Goal: Complete application form: Complete application form

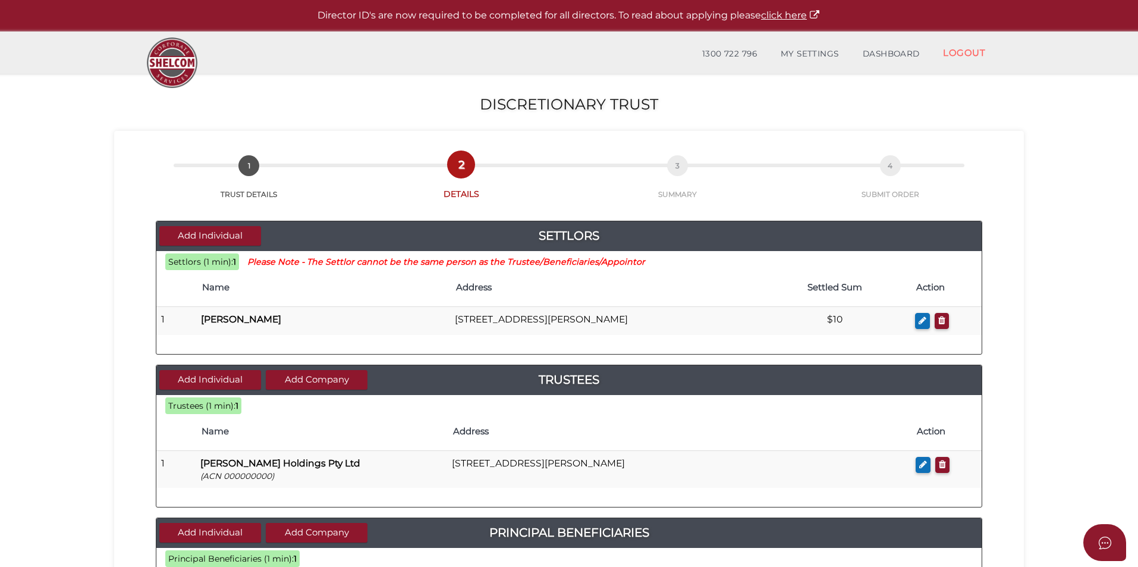
click at [59, 420] on section "Discretionary Trust df3862e295466f5a67c94d6069fbd833 1 TRUST DETAILS 2 DETAILS …" at bounding box center [569, 549] width 1138 height 950
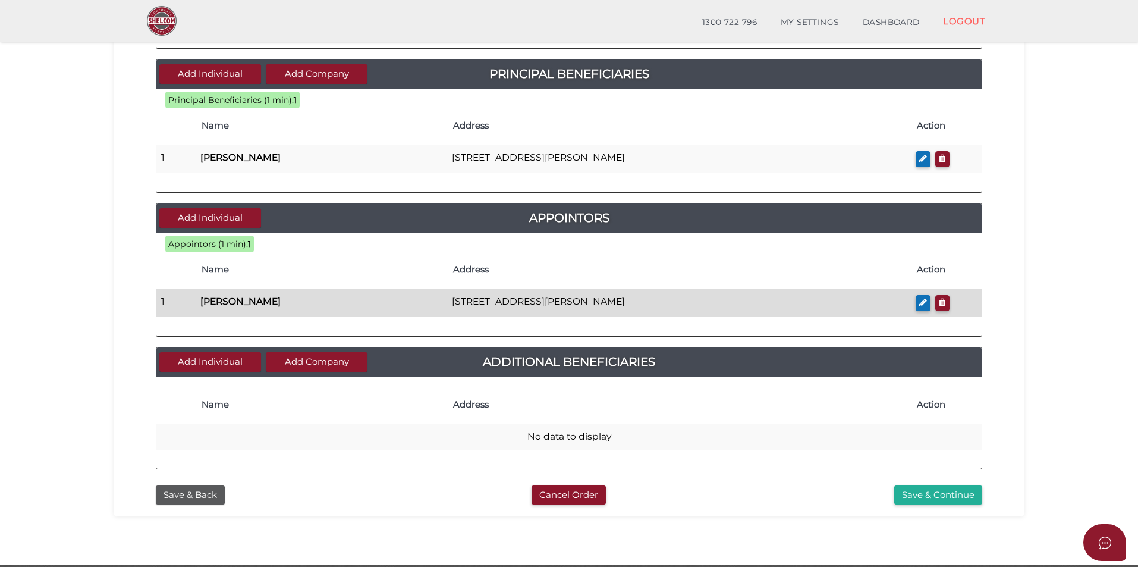
scroll to position [460, 0]
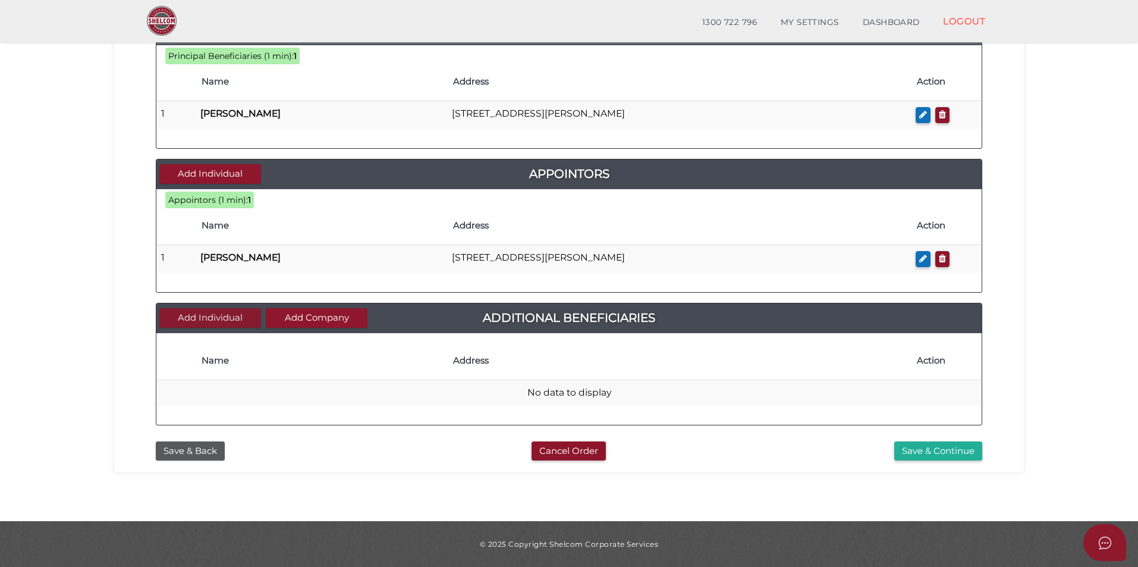
click at [219, 318] on button "Add Individual" at bounding box center [210, 318] width 102 height 20
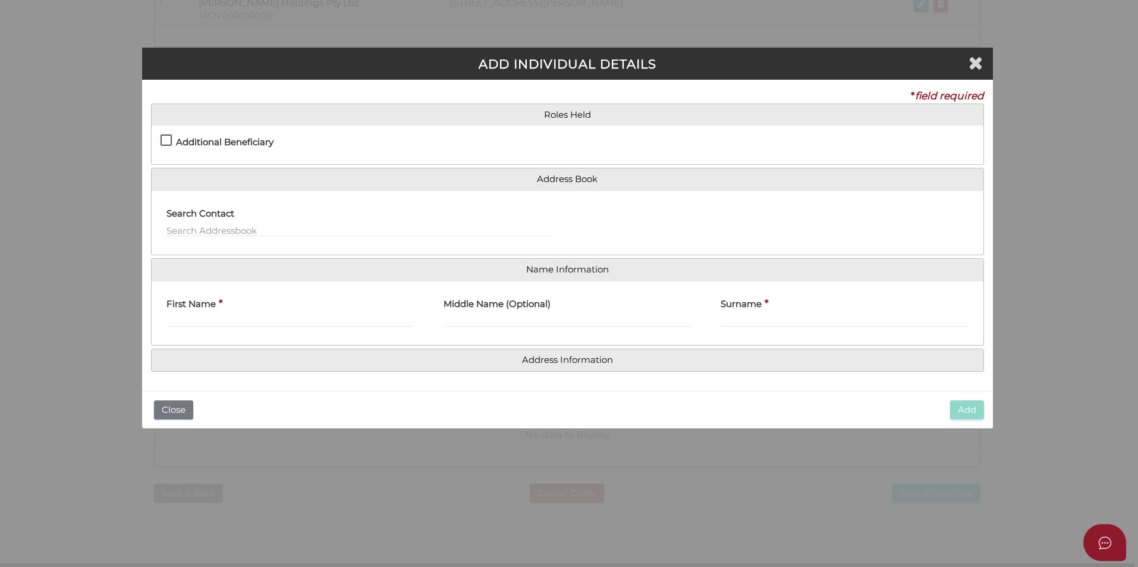
scroll to position [0, 0]
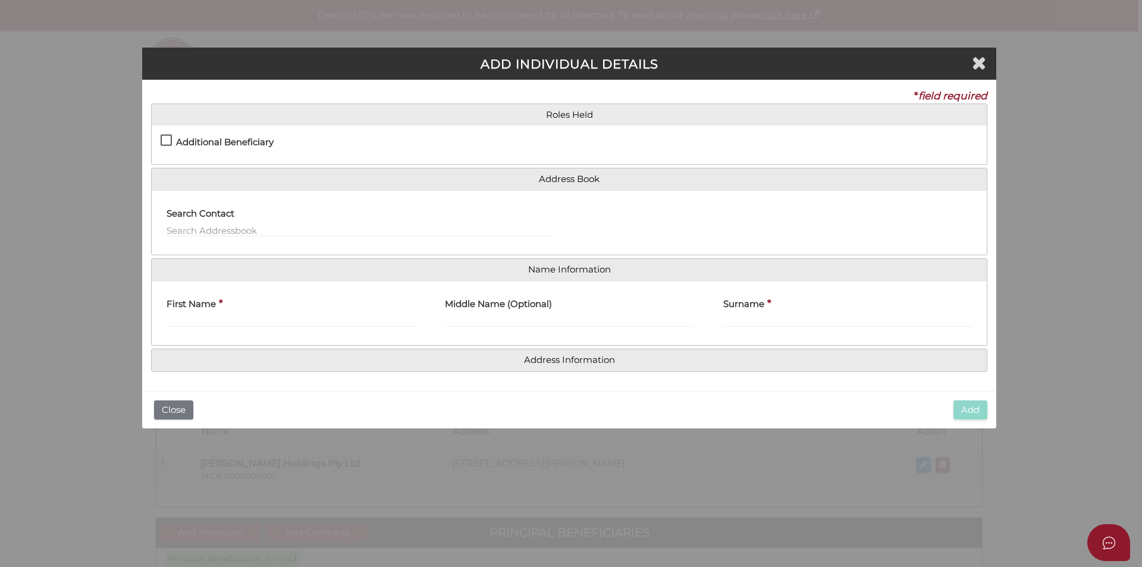
click at [165, 140] on label "Additional Beneficiary" at bounding box center [217, 144] width 113 height 15
checkbox input "true"
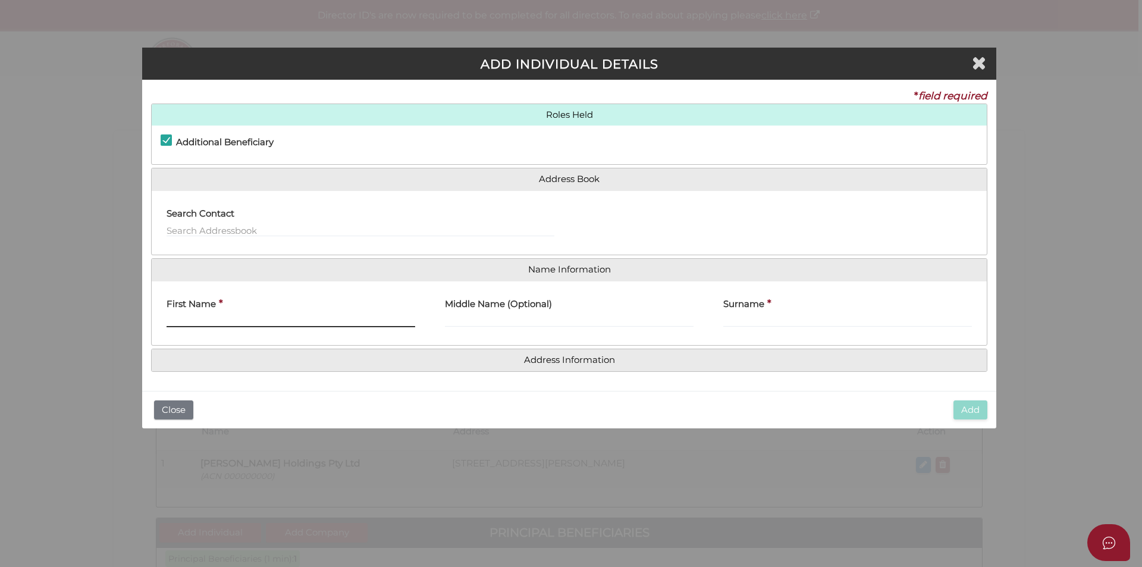
click at [193, 323] on input "First Name" at bounding box center [290, 320] width 249 height 13
type input "Nicholas"
type input "Alexander"
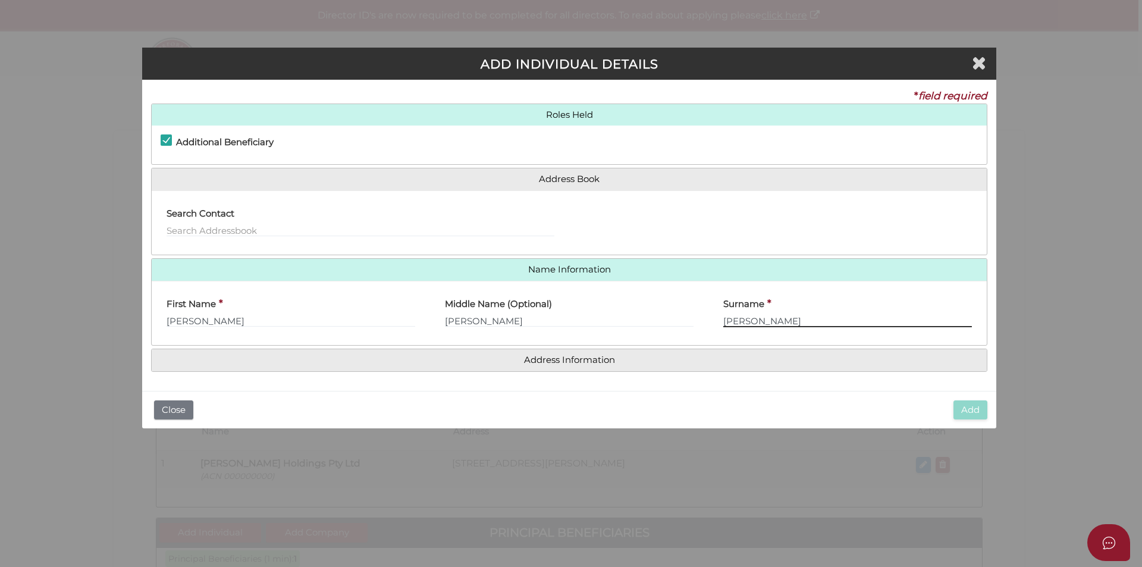
type input "Santilli"
click at [810, 319] on input "Santilli" at bounding box center [847, 320] width 249 height 13
click at [318, 315] on input "Nicholas" at bounding box center [290, 320] width 249 height 13
click at [252, 228] on input "text" at bounding box center [360, 230] width 388 height 13
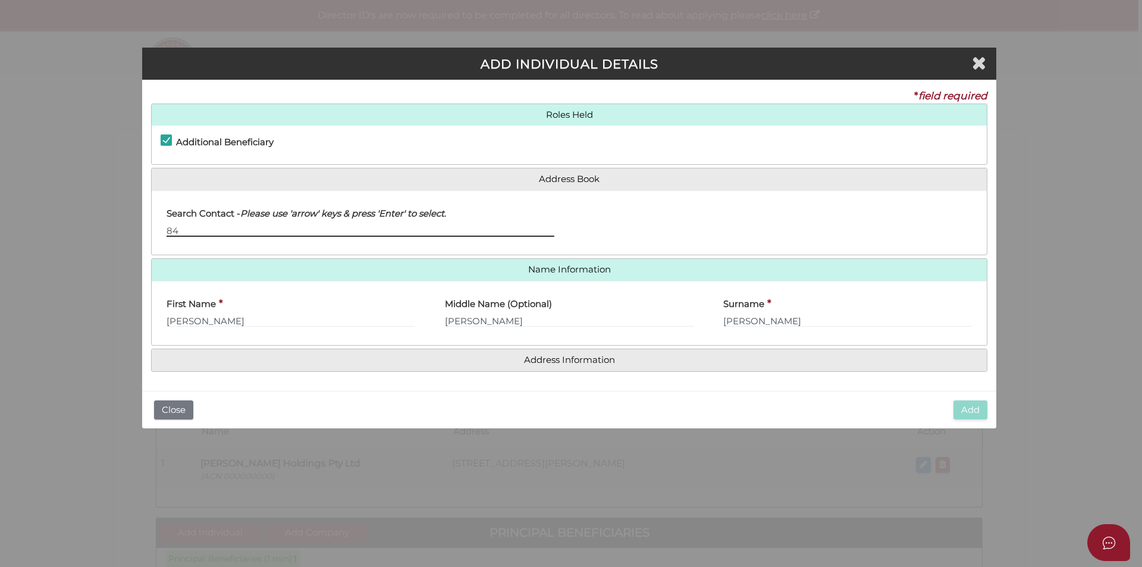
type input "8"
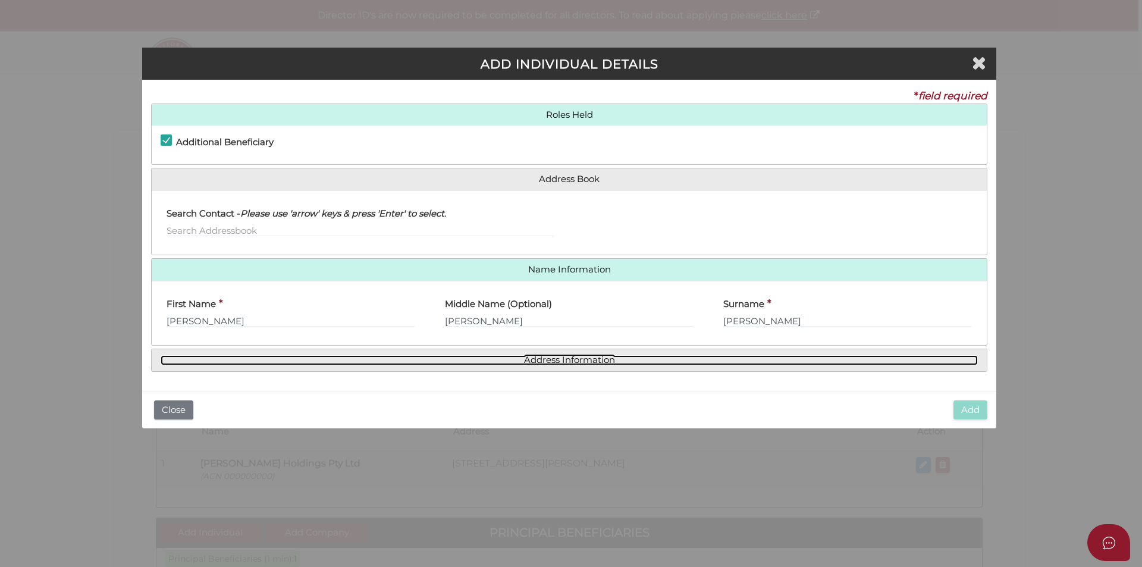
click at [528, 363] on link "Address Information" at bounding box center [569, 360] width 817 height 10
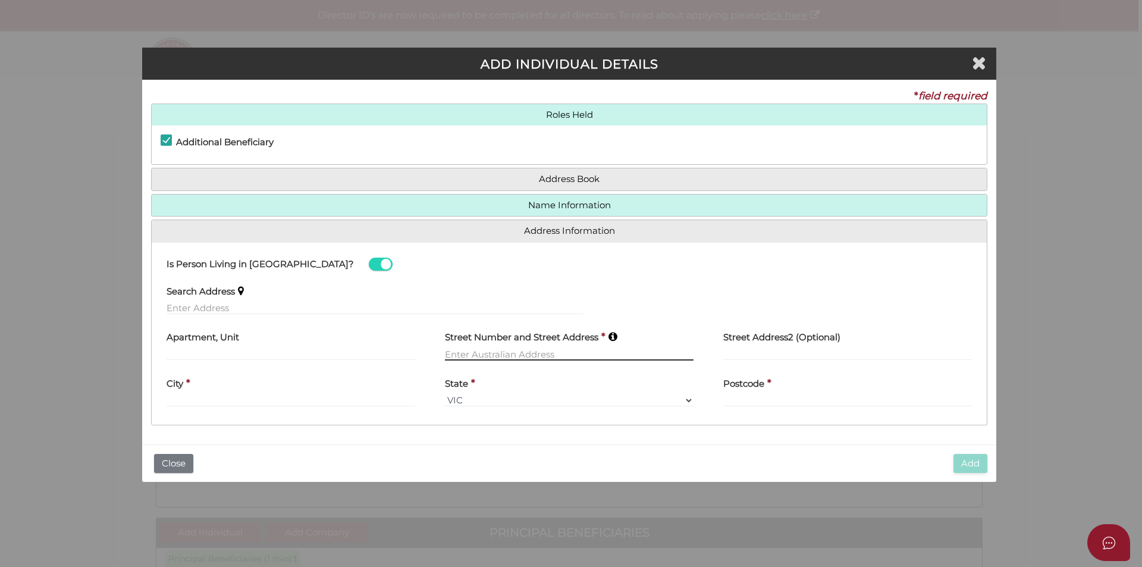
click at [467, 350] on input "text" at bounding box center [569, 353] width 249 height 13
click at [208, 307] on input "text" at bounding box center [374, 307] width 417 height 13
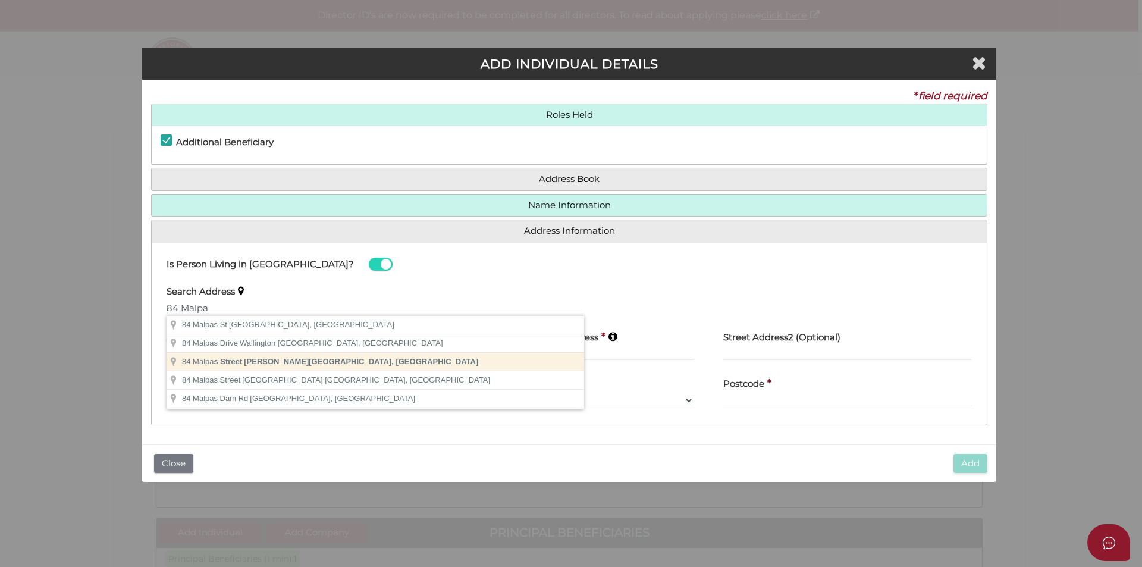
type input "84 Malpas Street, Preston VIC, Australia"
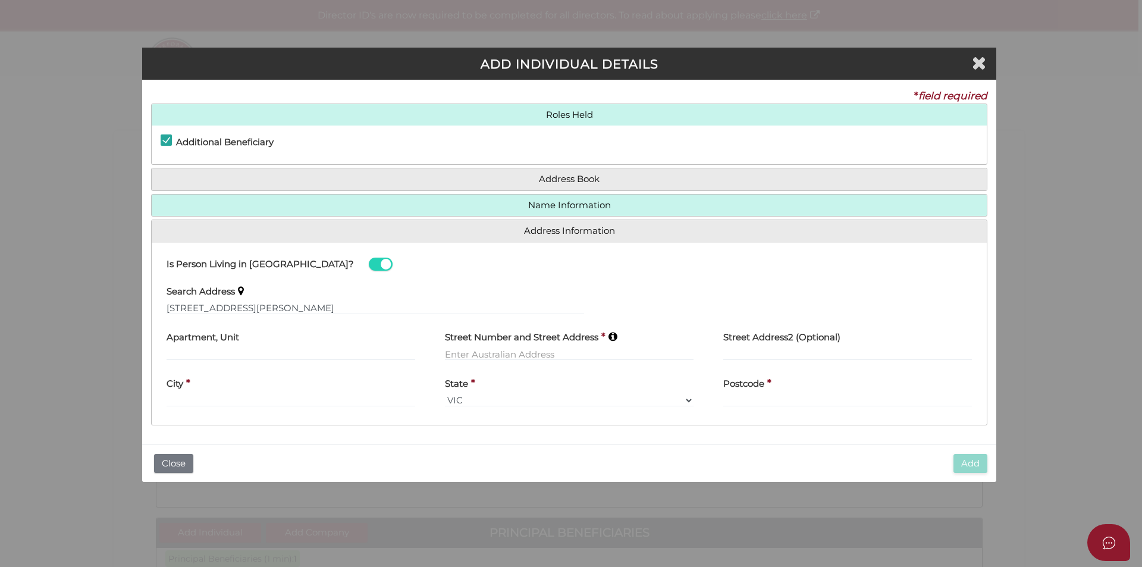
type input "84 Malpas Street"
type input "Preston"
select select "VIC"
type input "3072"
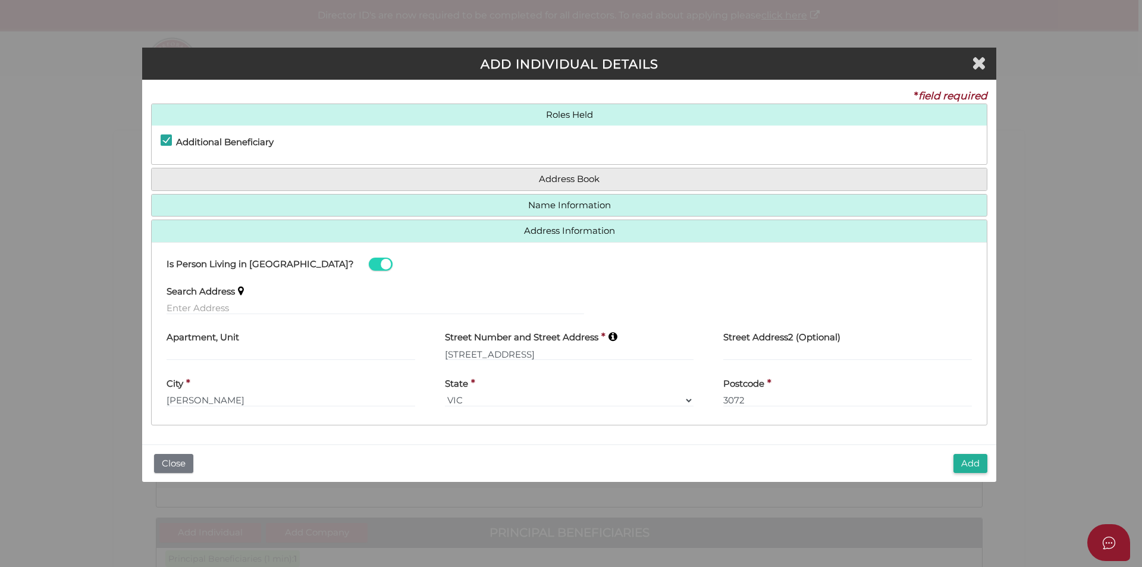
click at [973, 462] on button "Add" at bounding box center [970, 464] width 34 height 20
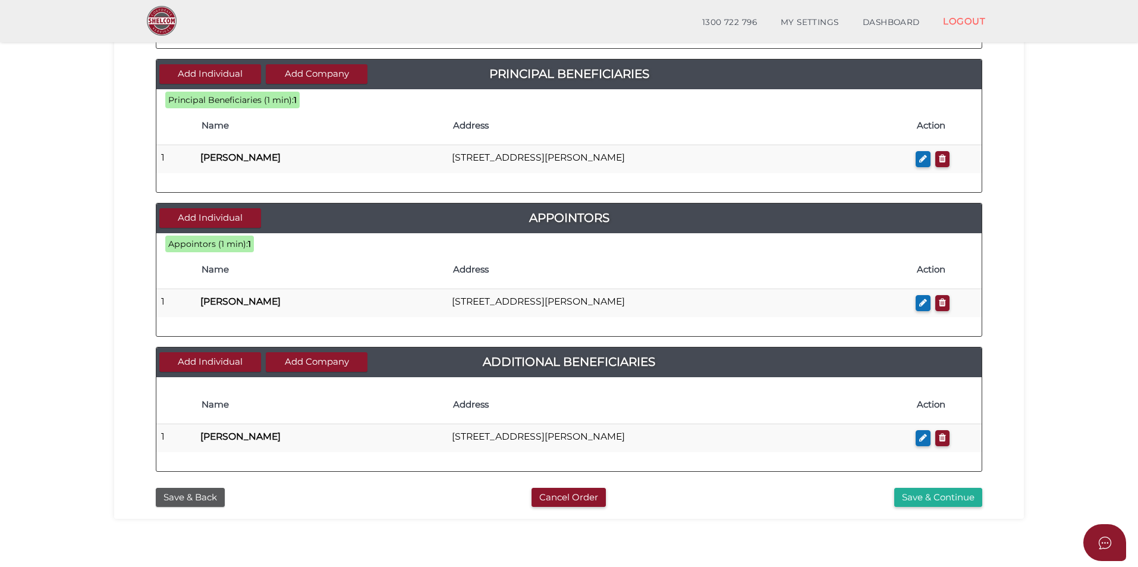
scroll to position [463, 0]
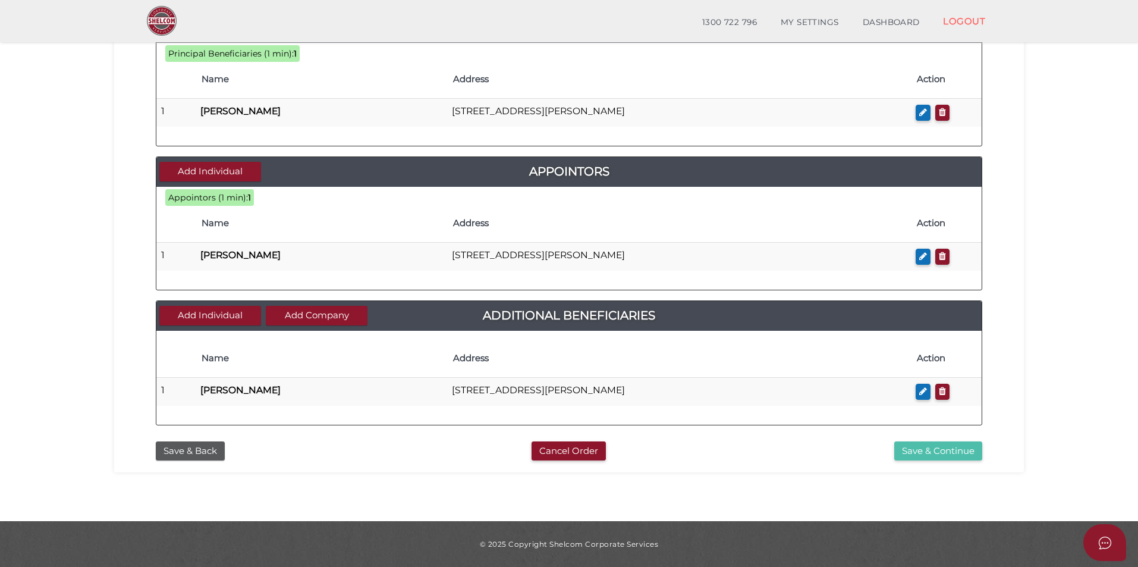
click at [955, 455] on button "Save & Continue" at bounding box center [938, 451] width 88 height 20
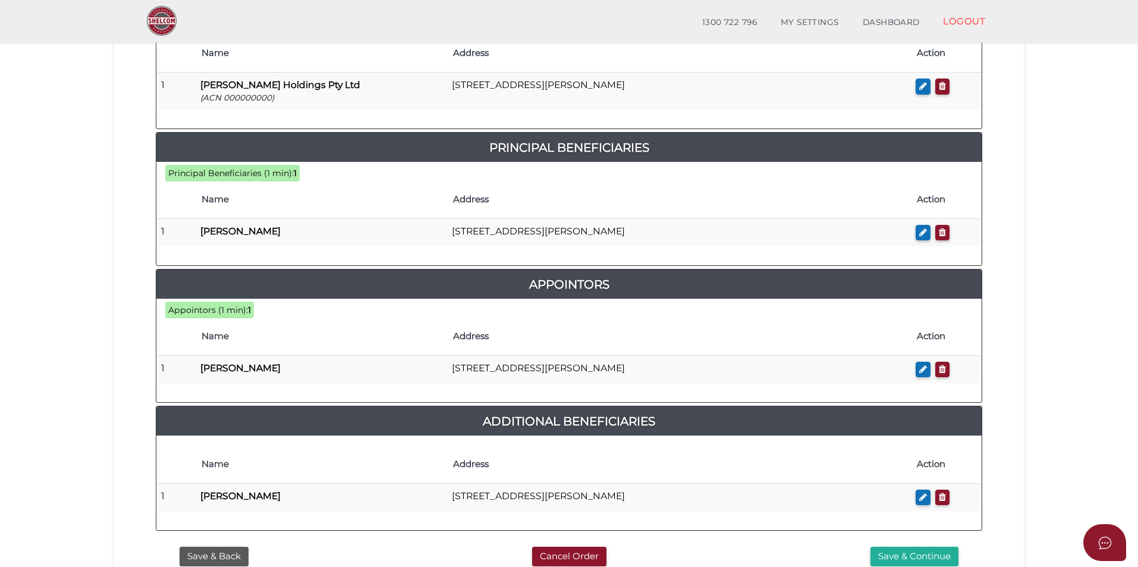
scroll to position [535, 0]
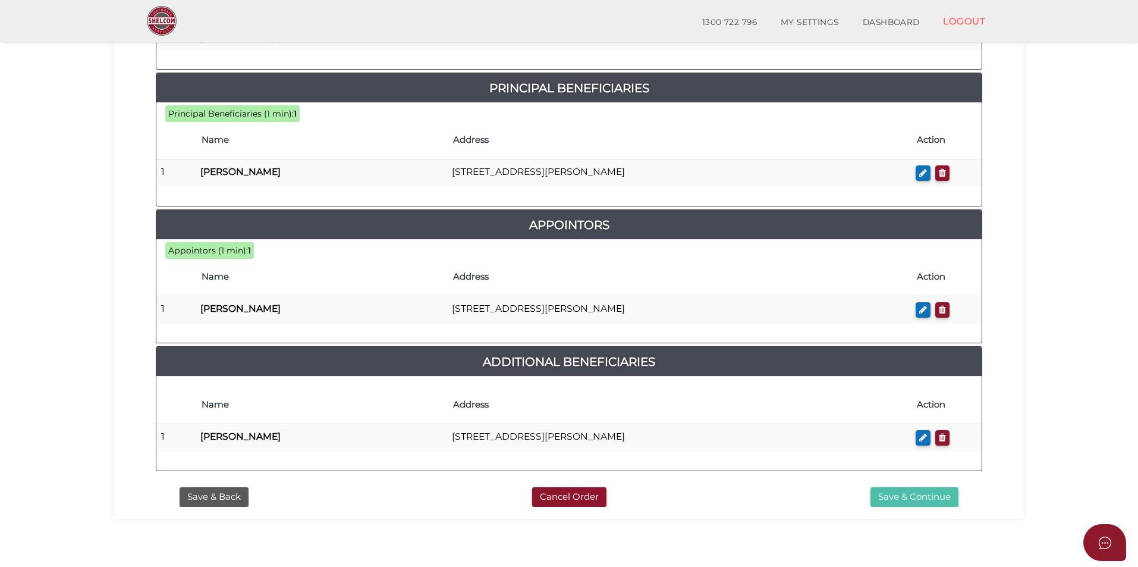
click at [914, 493] on button "Save & Continue" at bounding box center [914, 497] width 88 height 20
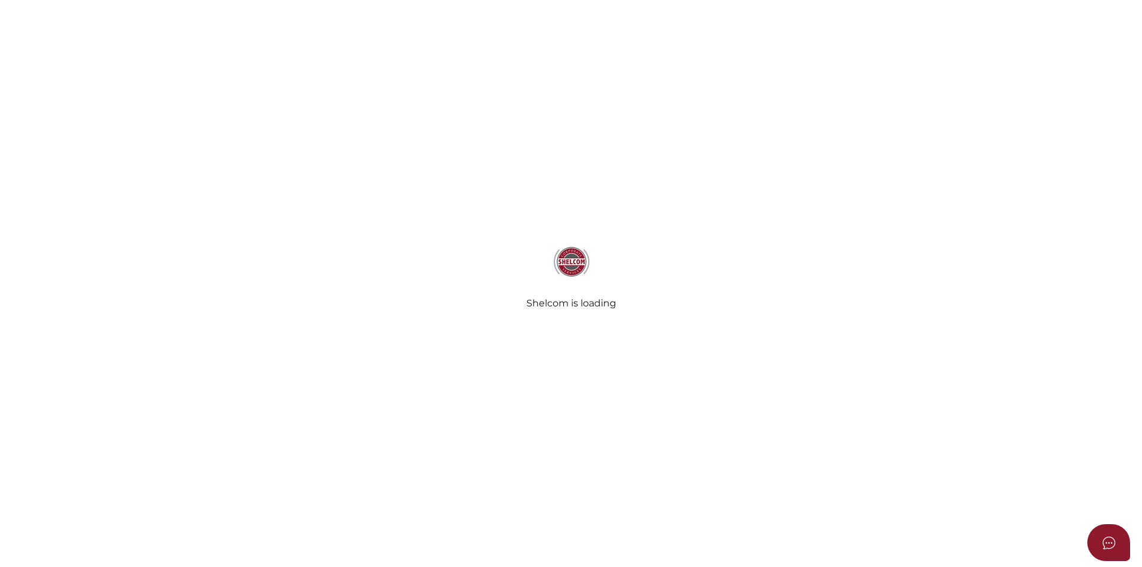
select select "Comb Binding"
select select "No"
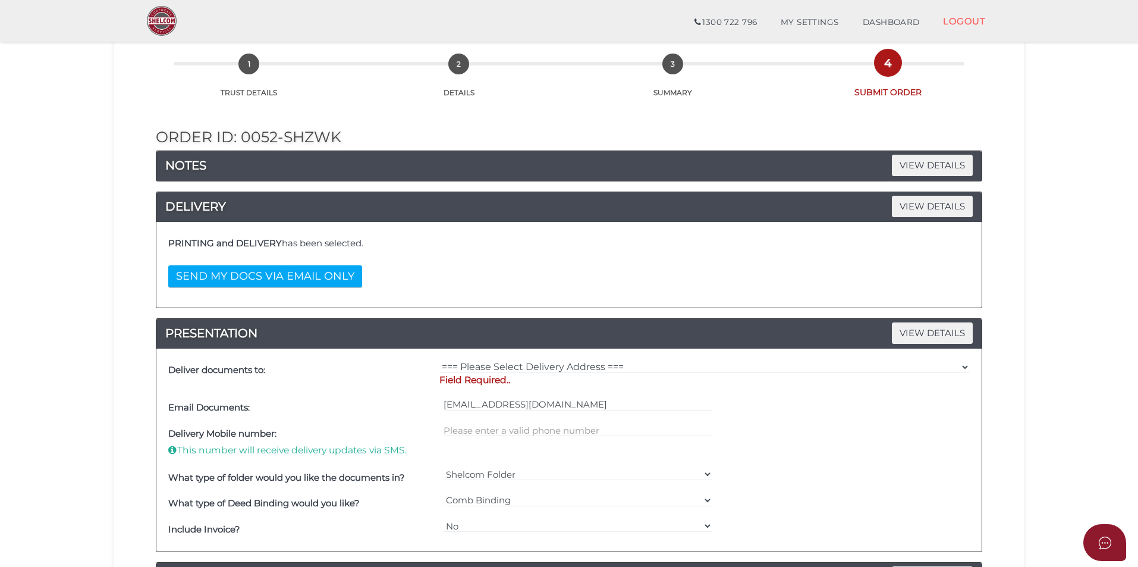
scroll to position [119, 0]
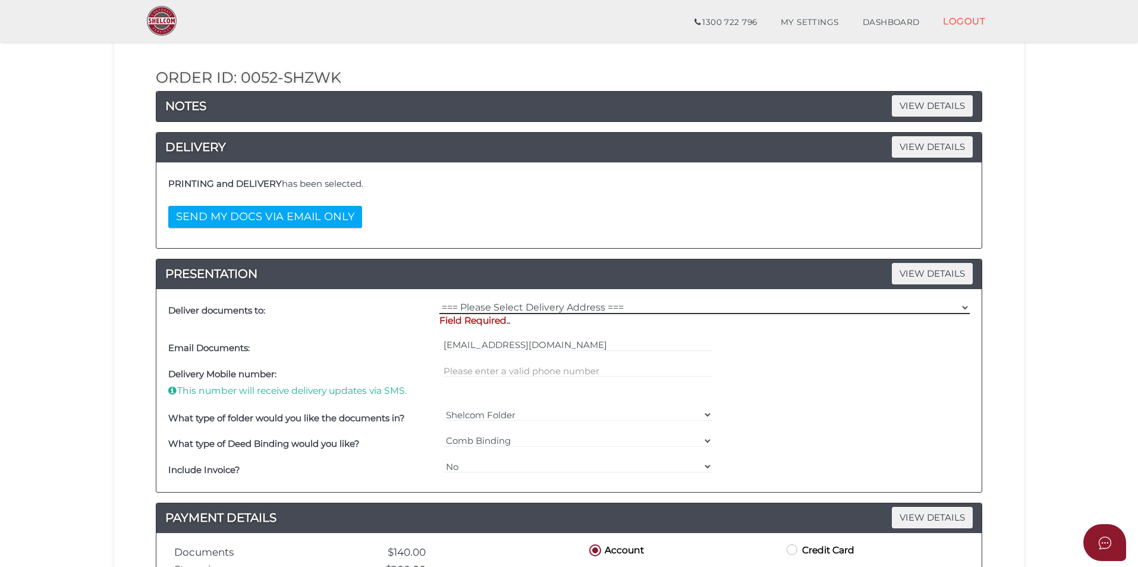
click at [961, 303] on select "=== Please Select Delivery Address === (User Address - [PERSON_NAME]) [STREET_A…" at bounding box center [704, 307] width 530 height 13
select select "0"
click at [439, 301] on select "=== Please Select Delivery Address === (User Address - Michael Sacco) 1/196 Buc…" at bounding box center [704, 307] width 530 height 13
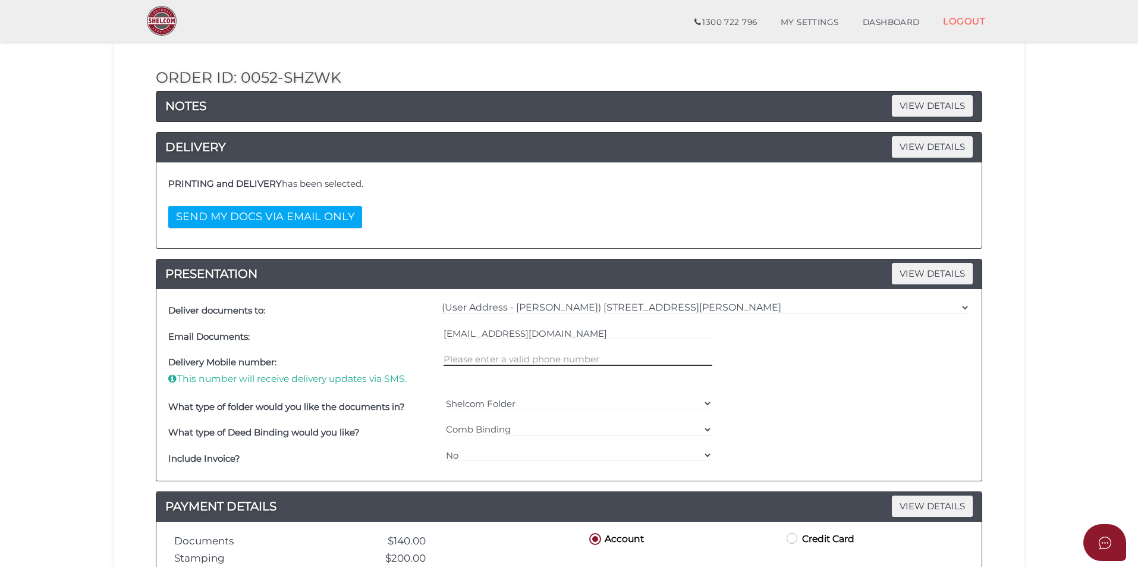
click at [519, 361] on input "text" at bounding box center [578, 359] width 269 height 13
type input "0410410942"
click at [479, 459] on select "Yes No" at bounding box center [578, 454] width 269 height 13
select select "Yes"
click at [444, 448] on select "Yes No" at bounding box center [578, 454] width 269 height 13
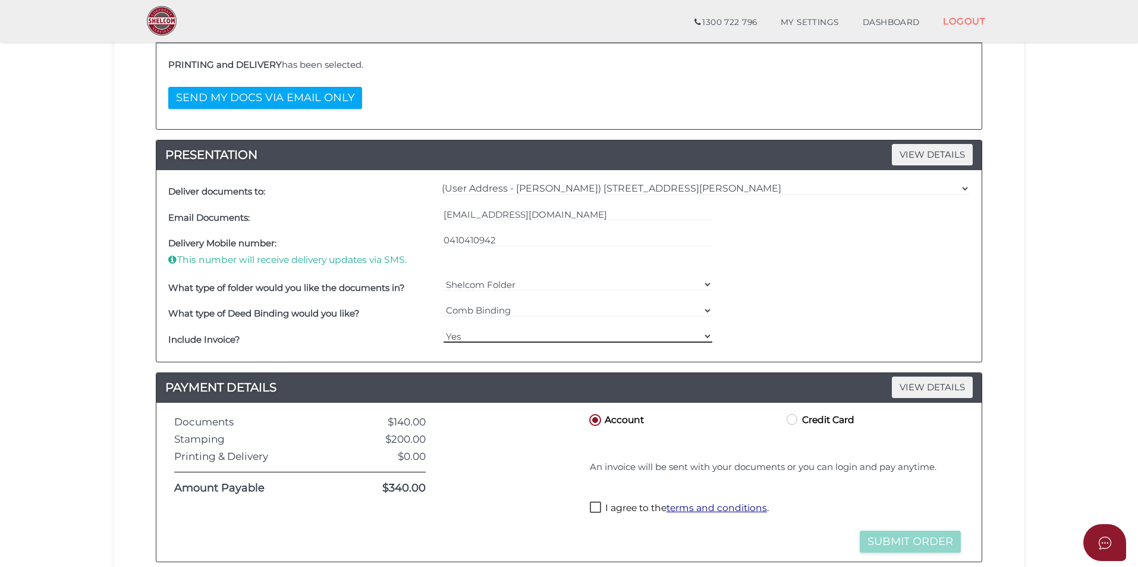
scroll to position [297, 0]
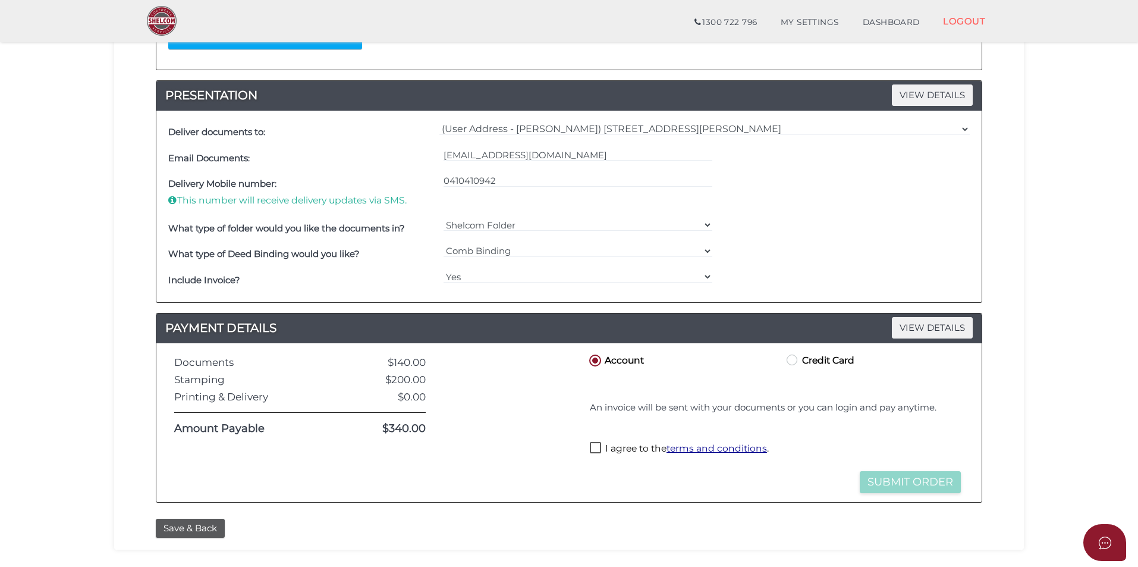
click at [592, 447] on label "I agree to the terms and conditions ." at bounding box center [679, 449] width 179 height 15
checkbox input "true"
click at [901, 485] on button "Submit Order" at bounding box center [910, 482] width 101 height 22
